Goal: Task Accomplishment & Management: Manage account settings

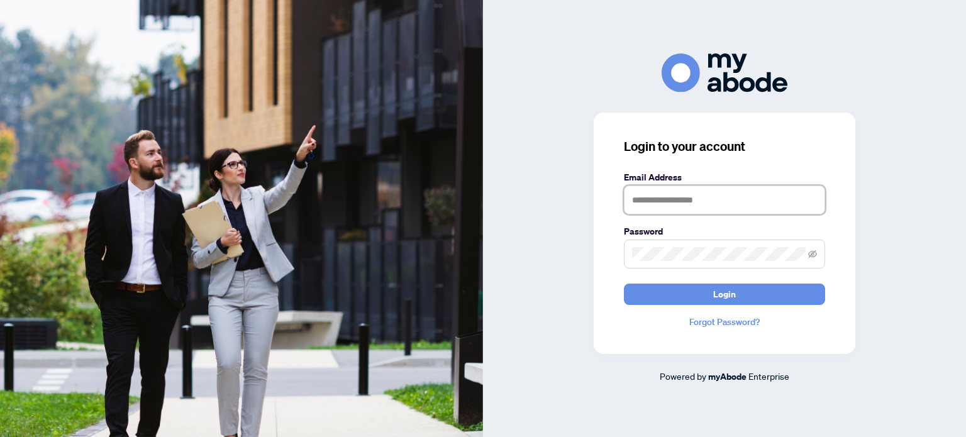
click at [687, 204] on input "text" at bounding box center [724, 199] width 201 height 29
type input "**********"
click at [810, 255] on icon "eye-invisible" at bounding box center [812, 254] width 9 height 9
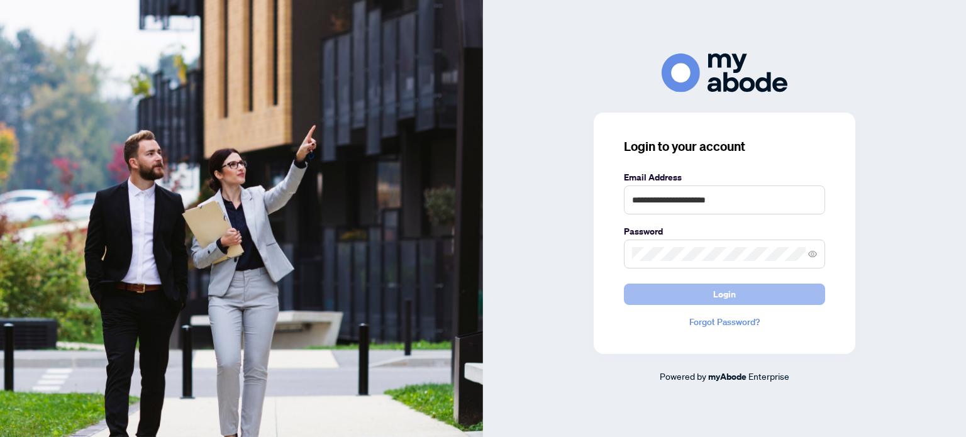
click at [697, 294] on button "Login" at bounding box center [724, 294] width 201 height 21
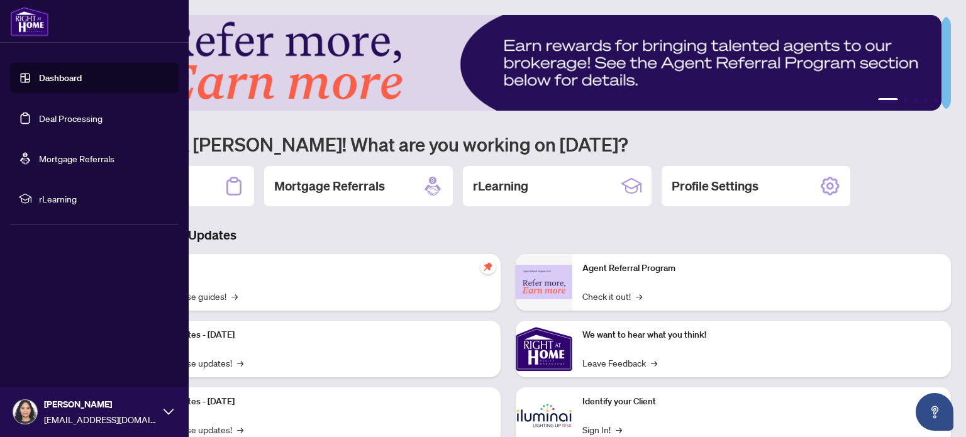
click at [88, 116] on link "Deal Processing" at bounding box center [71, 118] width 64 height 11
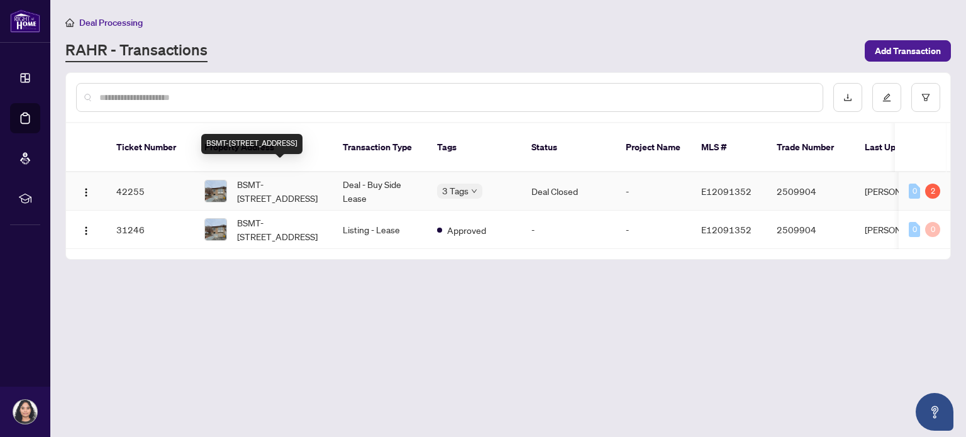
click at [291, 177] on span "BSMT-497 Farewell St, Oshawa, Ontario L1H 6M4, Canada" at bounding box center [280, 191] width 86 height 28
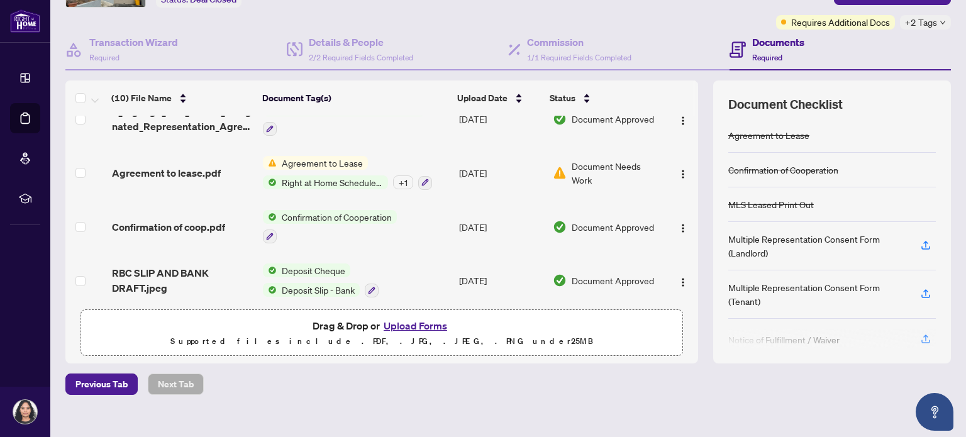
scroll to position [94, 0]
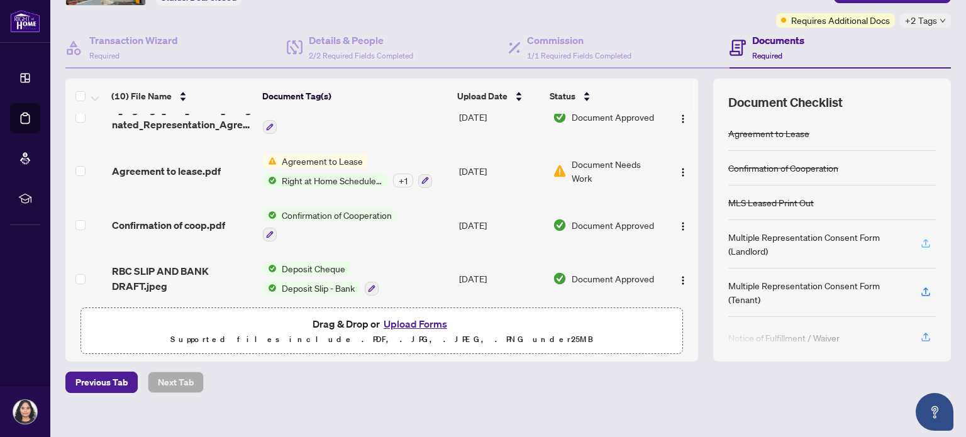
click at [920, 242] on icon "button" at bounding box center [925, 243] width 11 height 11
click at [755, 242] on div "Multiple Representation Consent Form (Landlord)" at bounding box center [816, 244] width 177 height 28
click at [756, 235] on div "Multiple Representation Consent Form (Landlord)" at bounding box center [816, 244] width 177 height 28
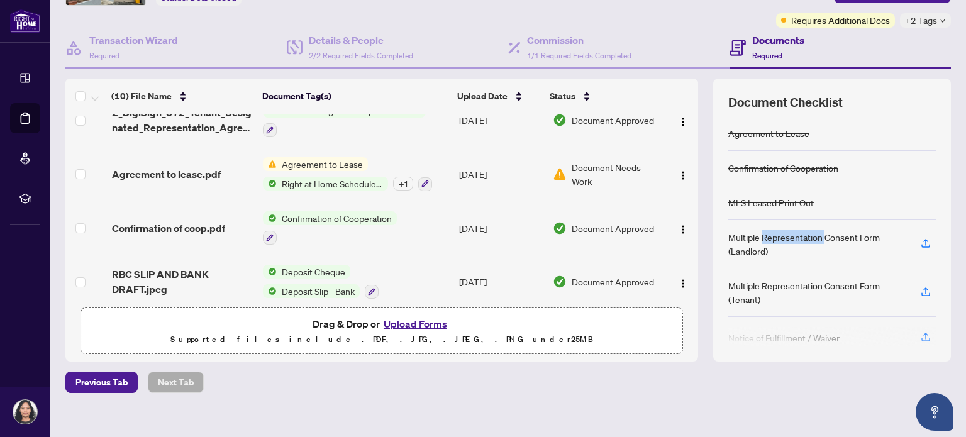
scroll to position [343, 0]
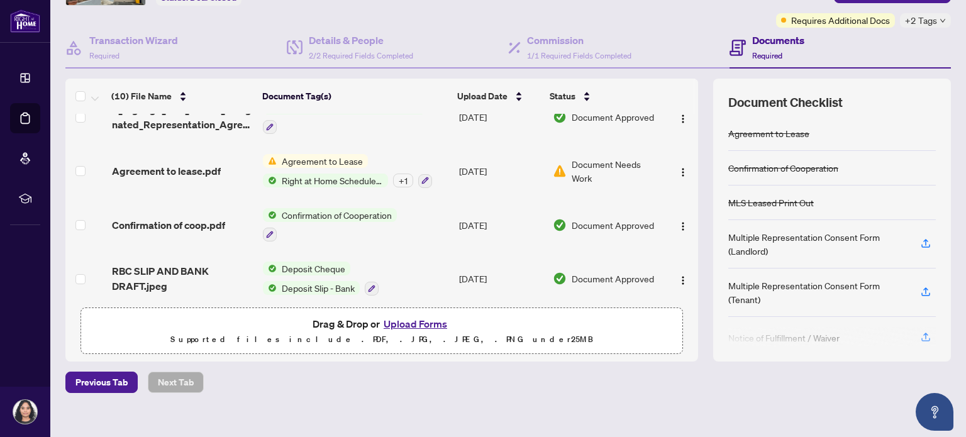
click at [694, 367] on div "Deal Processing / View Transaction Transaction saved 2 hours ago Ticket #: 4225…" at bounding box center [507, 179] width 895 height 516
click at [854, 17] on span "Requires Additional Docs" at bounding box center [840, 20] width 99 height 14
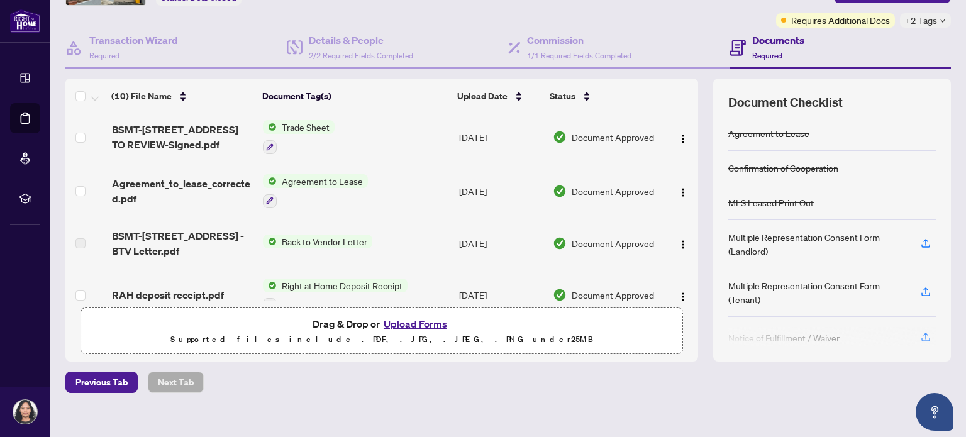
scroll to position [0, 0]
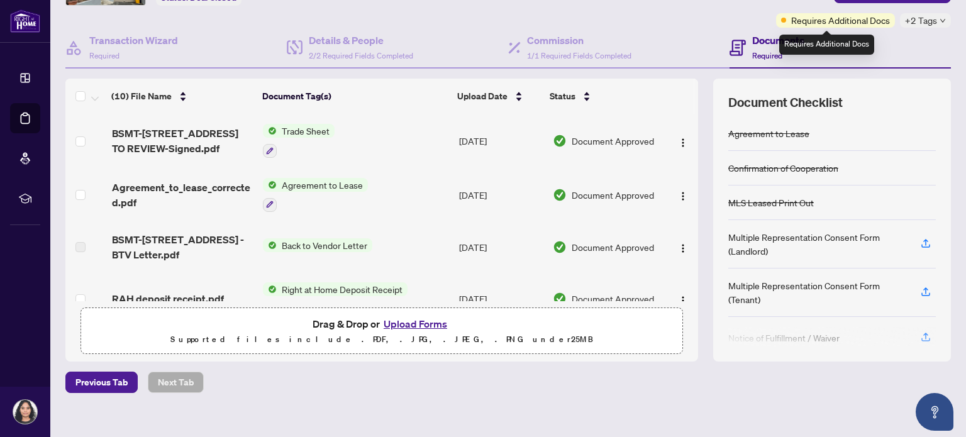
click at [839, 17] on span "Requires Additional Docs" at bounding box center [840, 20] width 99 height 14
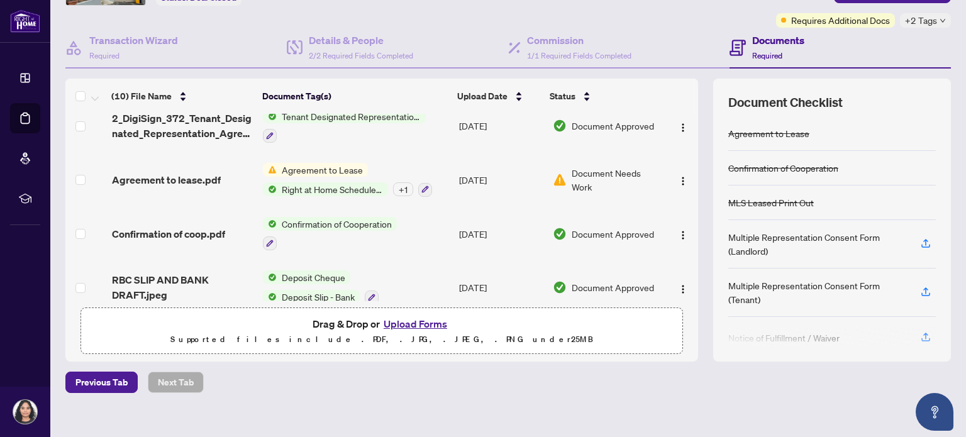
scroll to position [343, 0]
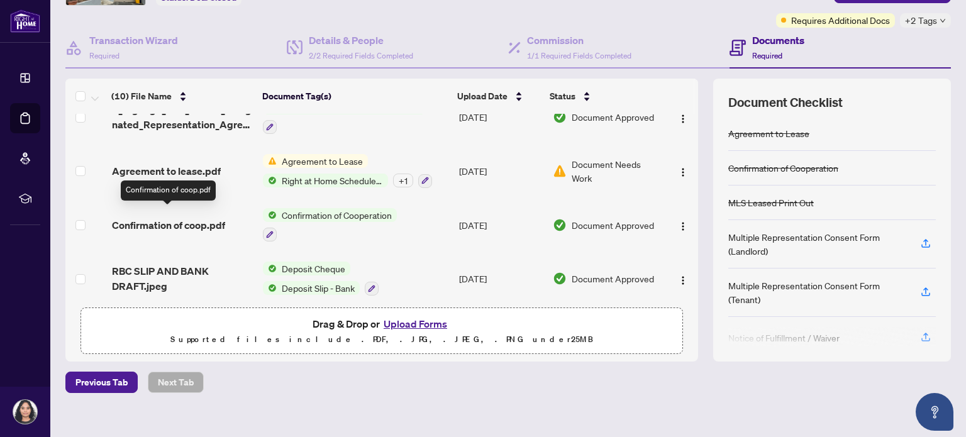
click at [200, 218] on span "Confirmation of coop.pdf" at bounding box center [168, 225] width 113 height 15
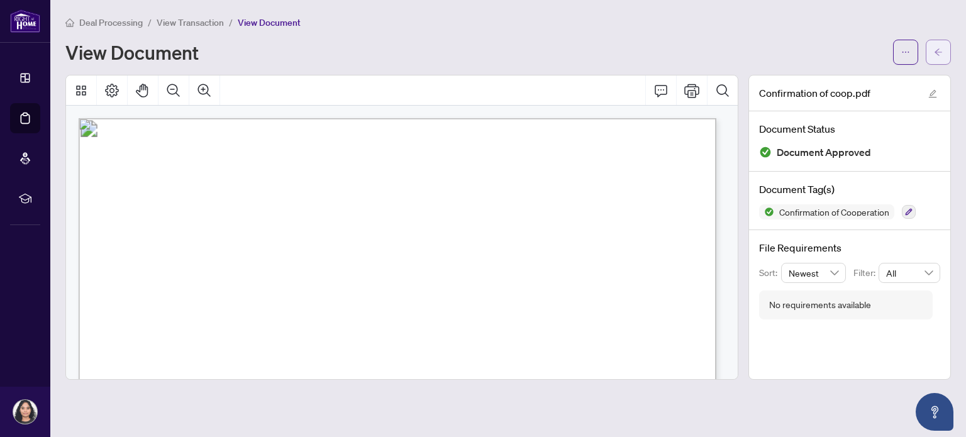
click at [937, 51] on icon "arrow-left" at bounding box center [938, 52] width 9 height 9
